Goal: Information Seeking & Learning: Understand process/instructions

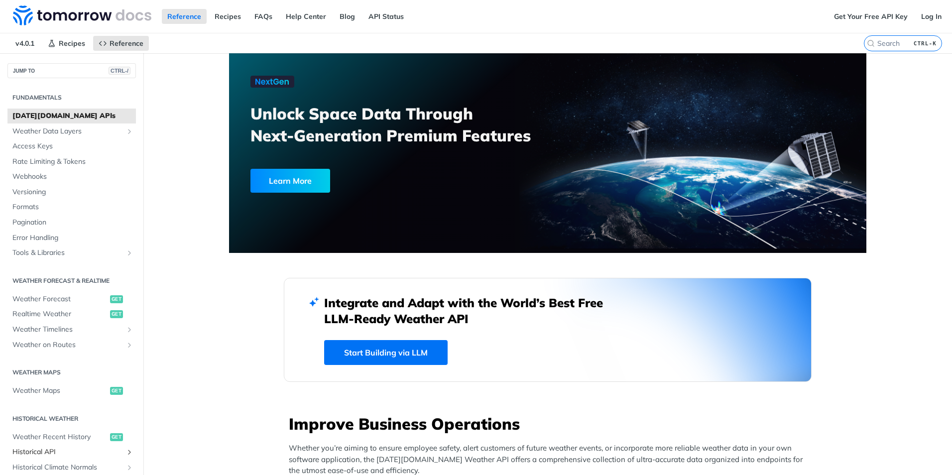
click at [43, 452] on span "Historical API" at bounding box center [67, 452] width 110 height 10
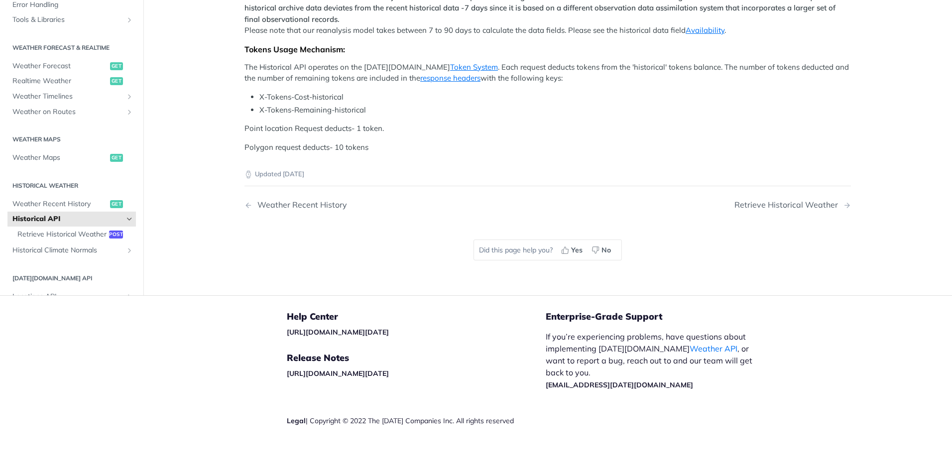
scroll to position [398, 0]
click at [66, 239] on span "Retrieve Historical Weather" at bounding box center [61, 234] width 89 height 10
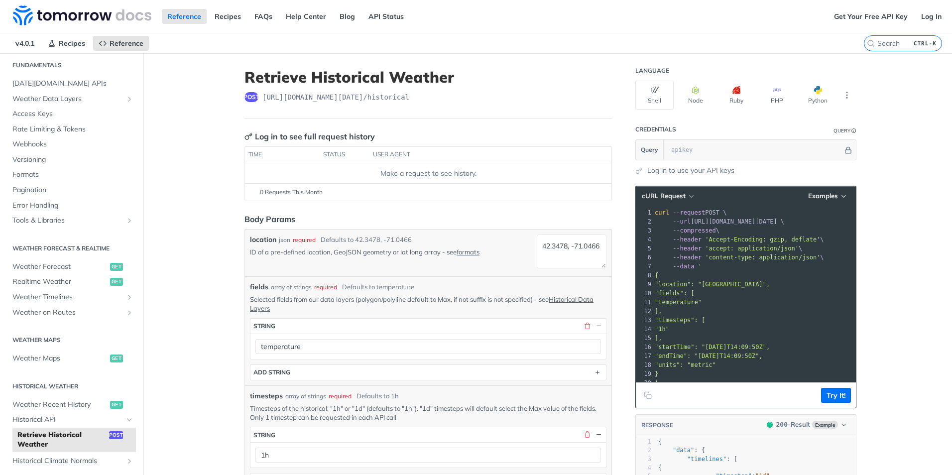
scroll to position [50, 0]
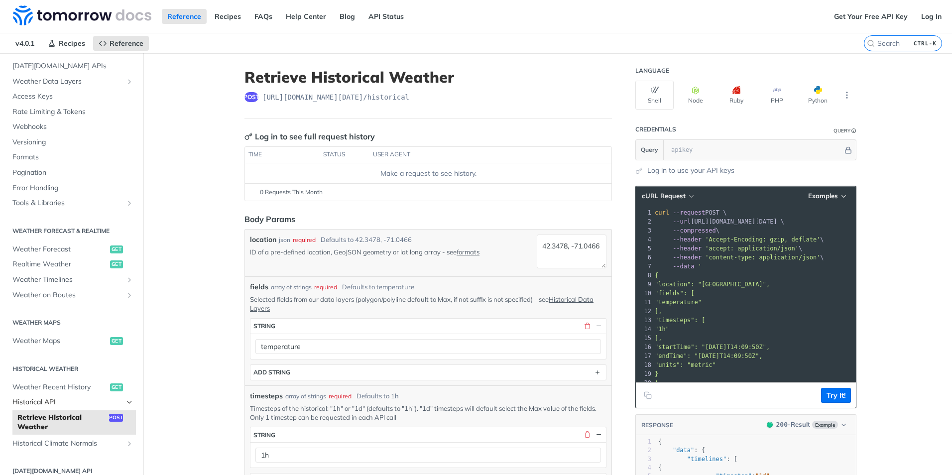
click at [39, 402] on span "Historical API" at bounding box center [67, 402] width 110 height 10
